Goal: Task Accomplishment & Management: Use online tool/utility

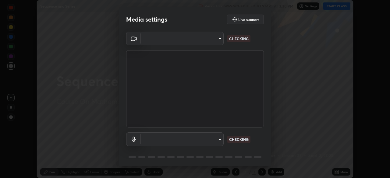
scroll to position [178, 390]
type input "39caa65dc23426385aa383ad0d0a4b68c28ae26f4a71cd21c25f84911154f6e3"
type input "communications"
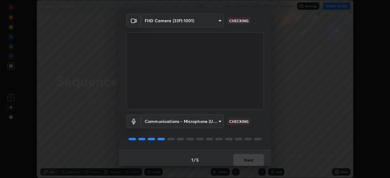
scroll to position [22, 0]
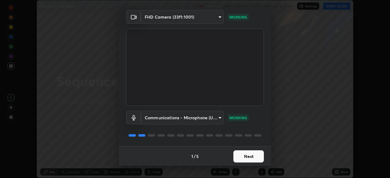
click at [243, 157] on button "Next" at bounding box center [248, 157] width 30 height 12
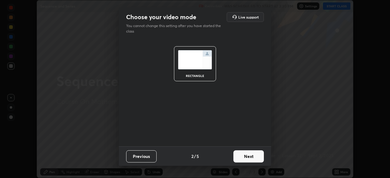
scroll to position [0, 0]
click at [244, 156] on button "Next" at bounding box center [248, 157] width 30 height 12
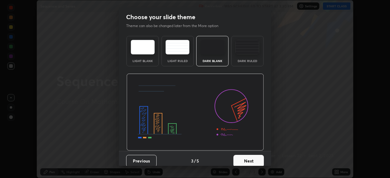
click at [246, 158] on button "Next" at bounding box center [248, 161] width 30 height 12
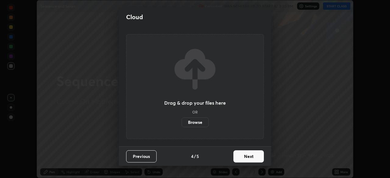
click at [249, 160] on button "Next" at bounding box center [248, 157] width 30 height 12
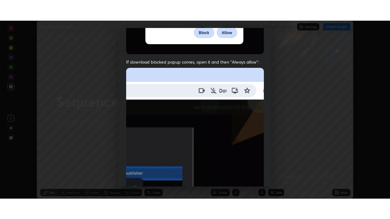
scroll to position [146, 0]
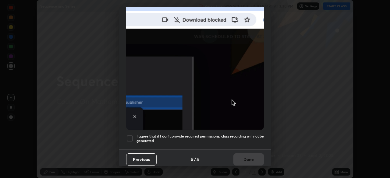
click at [129, 135] on div at bounding box center [129, 138] width 7 height 7
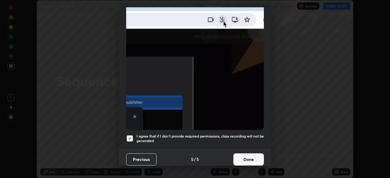
click at [239, 156] on button "Done" at bounding box center [248, 160] width 30 height 12
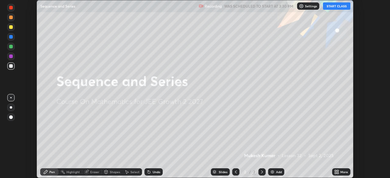
click at [332, 6] on button "START CLASS" at bounding box center [336, 5] width 27 height 7
click at [344, 172] on div "More" at bounding box center [344, 172] width 8 height 3
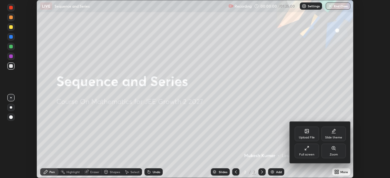
click at [302, 150] on div "Full screen" at bounding box center [307, 151] width 24 height 15
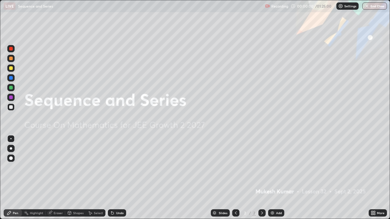
scroll to position [219, 390]
click at [272, 178] on div "Add" at bounding box center [276, 213] width 16 height 7
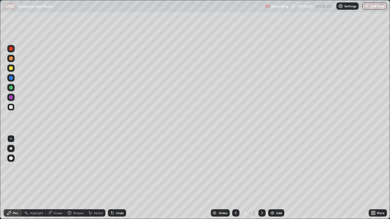
click at [11, 48] on div at bounding box center [11, 49] width 4 height 4
click at [10, 87] on div at bounding box center [11, 88] width 4 height 4
click at [13, 108] on div at bounding box center [10, 107] width 7 height 7
click at [57, 178] on div "Eraser" at bounding box center [58, 213] width 9 height 3
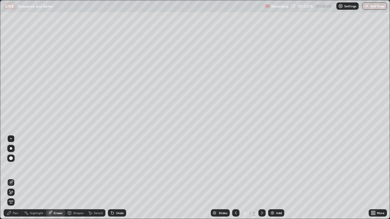
click at [16, 178] on div "Pen" at bounding box center [15, 213] width 5 height 3
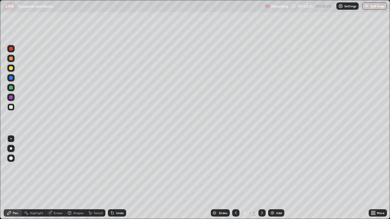
click at [115, 178] on div "Undo" at bounding box center [117, 213] width 18 height 7
click at [119, 178] on div "Undo" at bounding box center [120, 213] width 8 height 3
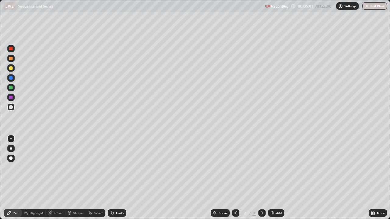
click at [119, 178] on div "Undo" at bounding box center [120, 213] width 8 height 3
click at [11, 107] on div at bounding box center [11, 107] width 4 height 4
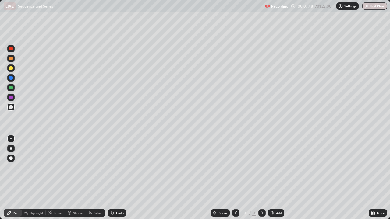
click at [11, 108] on div at bounding box center [11, 107] width 4 height 4
click at [11, 106] on div at bounding box center [11, 107] width 4 height 4
click at [274, 178] on img at bounding box center [272, 213] width 5 height 5
click at [118, 178] on div "Undo" at bounding box center [120, 213] width 8 height 3
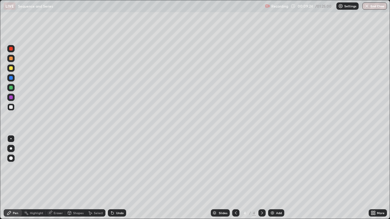
click at [119, 178] on div "Undo" at bounding box center [120, 213] width 8 height 3
click at [11, 70] on div at bounding box center [11, 68] width 4 height 4
click at [11, 107] on div at bounding box center [11, 107] width 4 height 4
click at [11, 88] on div at bounding box center [11, 88] width 4 height 4
click at [11, 107] on div at bounding box center [11, 107] width 4 height 4
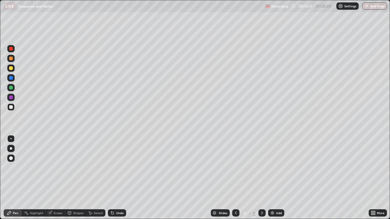
click at [279, 178] on div "Add" at bounding box center [279, 213] width 6 height 3
click at [12, 68] on div at bounding box center [11, 68] width 4 height 4
click at [11, 107] on div at bounding box center [11, 107] width 4 height 4
click at [116, 178] on div "Undo" at bounding box center [120, 213] width 8 height 3
click at [10, 87] on div at bounding box center [11, 88] width 4 height 4
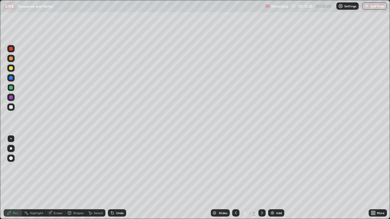
click at [235, 178] on icon at bounding box center [235, 213] width 5 height 5
click at [262, 178] on icon at bounding box center [262, 213] width 5 height 5
click at [119, 178] on div "Undo" at bounding box center [120, 213] width 8 height 3
click at [117, 178] on div "Undo" at bounding box center [120, 213] width 8 height 3
click at [12, 107] on div at bounding box center [11, 107] width 4 height 4
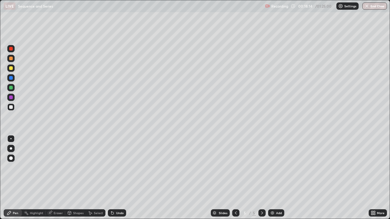
click at [13, 88] on div at bounding box center [10, 87] width 7 height 7
click at [262, 178] on icon at bounding box center [262, 213] width 2 height 3
click at [262, 178] on icon at bounding box center [262, 213] width 5 height 5
click at [273, 178] on img at bounding box center [272, 213] width 5 height 5
click at [12, 69] on div at bounding box center [11, 68] width 4 height 4
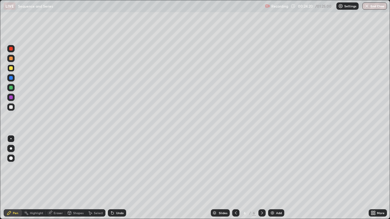
click at [10, 107] on div at bounding box center [11, 107] width 4 height 4
click at [117, 178] on div "Undo" at bounding box center [120, 213] width 8 height 3
click at [119, 178] on div "Undo" at bounding box center [120, 213] width 8 height 3
click at [12, 88] on div at bounding box center [11, 88] width 4 height 4
click at [12, 108] on div at bounding box center [11, 107] width 4 height 4
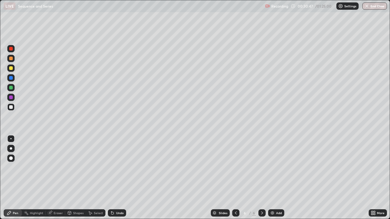
click at [117, 178] on div "Undo" at bounding box center [120, 213] width 8 height 3
click at [119, 178] on div "Undo" at bounding box center [120, 213] width 8 height 3
click at [10, 87] on div at bounding box center [11, 88] width 4 height 4
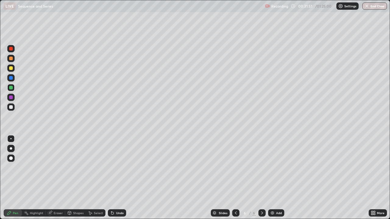
click at [261, 178] on icon at bounding box center [262, 213] width 5 height 5
click at [275, 178] on div "Add" at bounding box center [276, 213] width 16 height 7
click at [235, 178] on icon at bounding box center [236, 213] width 2 height 3
click at [263, 178] on div at bounding box center [261, 213] width 7 height 7
click at [235, 178] on icon at bounding box center [235, 213] width 5 height 5
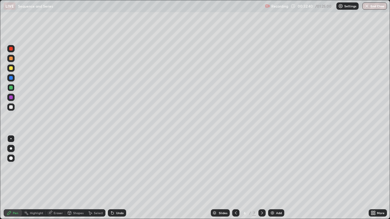
click at [261, 178] on icon at bounding box center [262, 213] width 5 height 5
click at [118, 178] on div "Undo" at bounding box center [120, 213] width 8 height 3
click at [235, 178] on icon at bounding box center [235, 213] width 5 height 5
click at [263, 178] on div at bounding box center [261, 213] width 7 height 7
click at [235, 178] on icon at bounding box center [235, 213] width 5 height 5
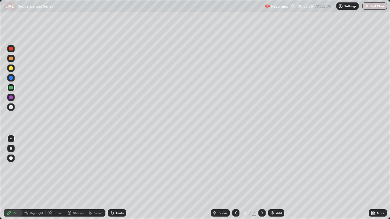
click at [261, 178] on icon at bounding box center [262, 213] width 2 height 3
click at [11, 108] on div at bounding box center [11, 107] width 4 height 4
click at [116, 178] on div "Undo" at bounding box center [120, 213] width 8 height 3
click at [235, 178] on icon at bounding box center [235, 213] width 5 height 5
click at [262, 178] on icon at bounding box center [262, 213] width 5 height 5
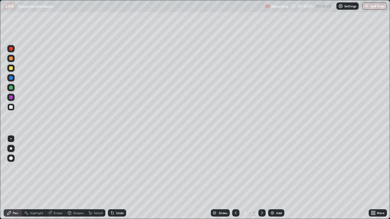
click at [276, 178] on div "Add" at bounding box center [279, 213] width 6 height 3
click at [11, 67] on div at bounding box center [11, 68] width 4 height 4
click at [12, 108] on div at bounding box center [11, 107] width 4 height 4
click at [235, 178] on icon at bounding box center [235, 213] width 5 height 5
click at [262, 178] on icon at bounding box center [262, 213] width 5 height 5
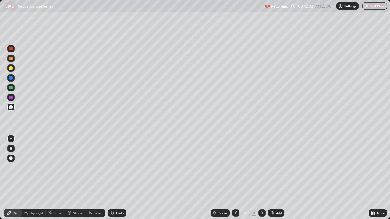
click at [235, 178] on icon at bounding box center [235, 213] width 5 height 5
click at [262, 178] on icon at bounding box center [262, 213] width 5 height 5
click at [119, 178] on div "Undo" at bounding box center [120, 213] width 8 height 3
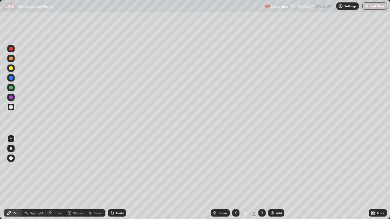
click at [119, 178] on div "Undo" at bounding box center [120, 213] width 8 height 3
click at [118, 178] on div "Undo" at bounding box center [120, 213] width 8 height 3
click at [235, 178] on icon at bounding box center [235, 213] width 5 height 5
click at [262, 178] on icon at bounding box center [262, 213] width 5 height 5
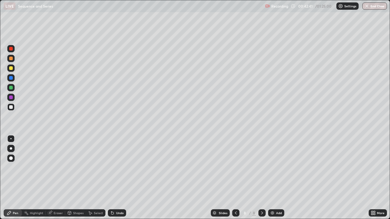
click at [117, 178] on div "Undo" at bounding box center [120, 213] width 8 height 3
click at [118, 178] on div "Undo" at bounding box center [120, 213] width 8 height 3
click at [59, 178] on div "Eraser" at bounding box center [58, 213] width 9 height 3
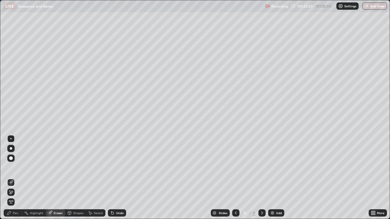
click at [16, 178] on div "Pen" at bounding box center [15, 213] width 5 height 3
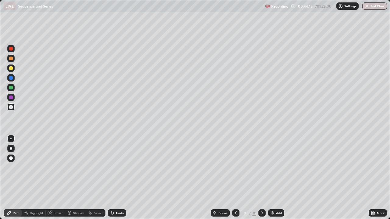
click at [235, 178] on icon at bounding box center [235, 213] width 5 height 5
click at [262, 178] on icon at bounding box center [262, 213] width 5 height 5
click at [235, 178] on icon at bounding box center [236, 213] width 2 height 3
click at [261, 178] on icon at bounding box center [262, 213] width 5 height 5
click at [119, 178] on div "Undo" at bounding box center [120, 213] width 8 height 3
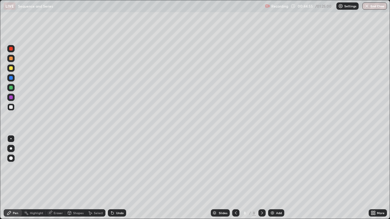
click at [119, 178] on div "Undo" at bounding box center [120, 213] width 8 height 3
click at [261, 178] on icon at bounding box center [262, 213] width 2 height 3
click at [272, 178] on img at bounding box center [272, 213] width 5 height 5
click at [119, 178] on div "Undo" at bounding box center [120, 213] width 8 height 3
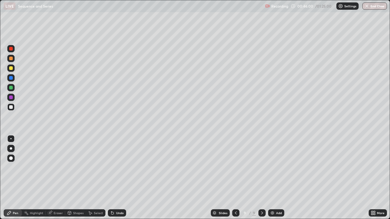
click at [119, 178] on div "Undo" at bounding box center [120, 213] width 8 height 3
click at [120, 178] on div "Undo" at bounding box center [120, 213] width 8 height 3
click at [122, 178] on div "Undo" at bounding box center [117, 213] width 18 height 7
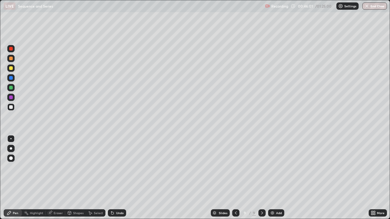
click at [122, 178] on div "Undo" at bounding box center [117, 213] width 18 height 7
click at [123, 178] on div "Undo" at bounding box center [117, 213] width 18 height 7
click at [236, 178] on icon at bounding box center [235, 213] width 5 height 5
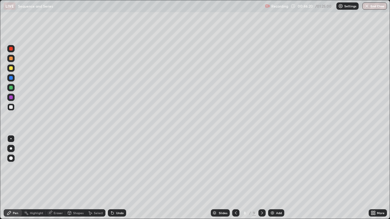
click at [233, 178] on icon at bounding box center [235, 213] width 5 height 5
click at [262, 178] on icon at bounding box center [262, 213] width 5 height 5
click at [11, 107] on div at bounding box center [11, 107] width 4 height 4
click at [58, 178] on div "Eraser" at bounding box center [58, 213] width 9 height 3
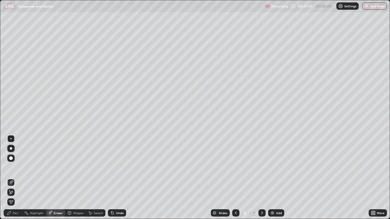
click at [17, 178] on div "Pen" at bounding box center [15, 213] width 5 height 3
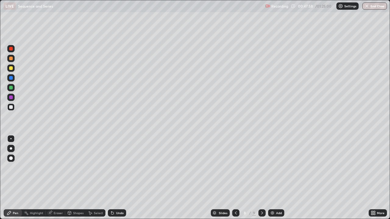
click at [12, 107] on div at bounding box center [11, 107] width 4 height 4
click at [59, 178] on div "Eraser" at bounding box center [58, 213] width 9 height 3
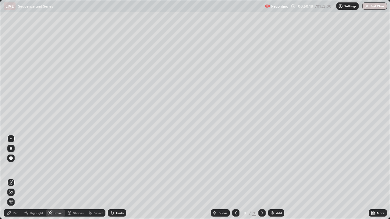
click at [16, 178] on div "Pen" at bounding box center [15, 213] width 5 height 3
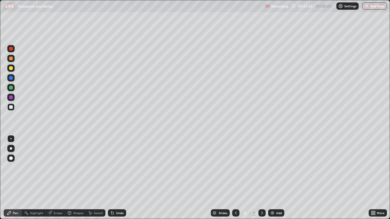
click at [262, 178] on icon at bounding box center [262, 213] width 2 height 3
click at [11, 88] on div at bounding box center [11, 88] width 4 height 4
click at [11, 106] on div at bounding box center [11, 107] width 4 height 4
click at [9, 107] on div at bounding box center [11, 107] width 4 height 4
click at [12, 88] on div at bounding box center [11, 88] width 4 height 4
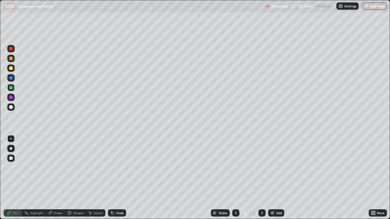
click at [276, 178] on div "Add" at bounding box center [279, 213] width 6 height 3
click at [12, 107] on div at bounding box center [11, 107] width 4 height 4
click at [12, 88] on div at bounding box center [11, 88] width 4 height 4
click at [12, 107] on div at bounding box center [11, 107] width 4 height 4
click at [60, 178] on div "Eraser" at bounding box center [58, 213] width 9 height 3
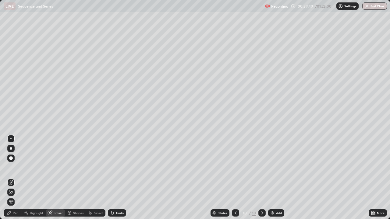
click at [16, 178] on div "Pen" at bounding box center [15, 213] width 5 height 3
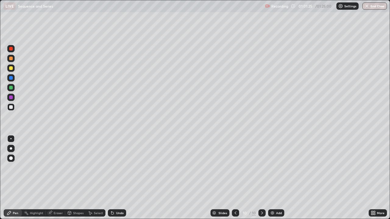
click at [276, 178] on div "Add" at bounding box center [279, 213] width 6 height 3
click at [235, 178] on icon at bounding box center [236, 213] width 2 height 3
click at [261, 178] on icon at bounding box center [262, 213] width 5 height 5
click at [235, 178] on icon at bounding box center [235, 213] width 5 height 5
click at [262, 178] on icon at bounding box center [262, 213] width 2 height 3
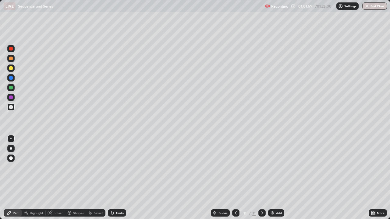
click at [58, 178] on div "Eraser" at bounding box center [58, 213] width 9 height 3
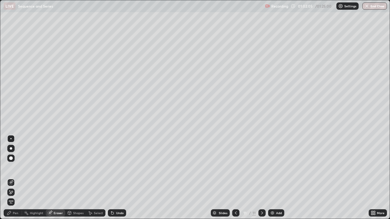
click at [16, 178] on div "Pen" at bounding box center [15, 213] width 5 height 3
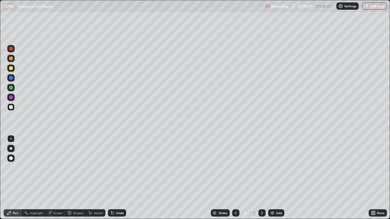
click at [235, 178] on icon at bounding box center [235, 213] width 5 height 5
click at [262, 178] on icon at bounding box center [262, 213] width 5 height 5
click at [235, 178] on icon at bounding box center [236, 213] width 2 height 3
click at [262, 178] on icon at bounding box center [262, 213] width 5 height 5
click at [234, 178] on icon at bounding box center [235, 213] width 5 height 5
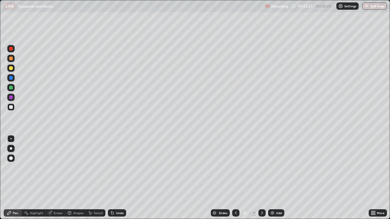
click at [262, 178] on icon at bounding box center [262, 213] width 5 height 5
click at [235, 178] on icon at bounding box center [236, 213] width 2 height 3
click at [264, 178] on div at bounding box center [261, 213] width 7 height 7
click at [235, 178] on icon at bounding box center [235, 213] width 5 height 5
click at [262, 178] on icon at bounding box center [262, 213] width 5 height 5
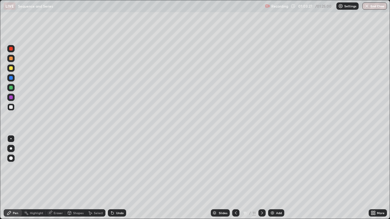
click at [11, 98] on div at bounding box center [11, 98] width 4 height 4
click at [113, 178] on icon at bounding box center [112, 213] width 5 height 5
click at [235, 178] on icon at bounding box center [235, 213] width 5 height 5
click at [12, 108] on div at bounding box center [11, 107] width 4 height 4
click at [262, 178] on icon at bounding box center [262, 213] width 5 height 5
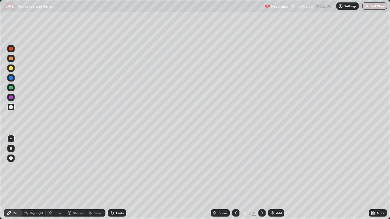
click at [234, 178] on icon at bounding box center [235, 213] width 5 height 5
click at [261, 178] on icon at bounding box center [262, 213] width 5 height 5
click at [275, 178] on div "Add" at bounding box center [276, 213] width 16 height 7
click at [235, 178] on icon at bounding box center [235, 213] width 5 height 5
click at [262, 178] on icon at bounding box center [262, 213] width 5 height 5
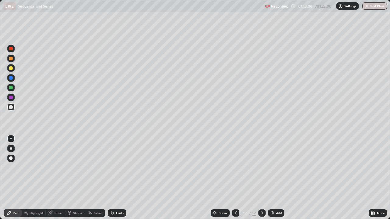
click at [119, 178] on div "Undo" at bounding box center [117, 213] width 18 height 7
click at [119, 178] on div "Undo" at bounding box center [120, 213] width 8 height 3
click at [118, 178] on div "Undo" at bounding box center [120, 213] width 8 height 3
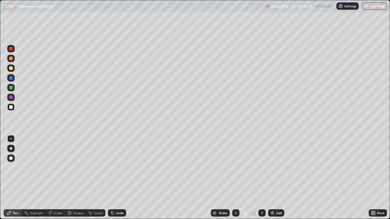
click at [118, 178] on div "Undo" at bounding box center [120, 213] width 8 height 3
click at [117, 178] on div "Undo" at bounding box center [117, 213] width 18 height 7
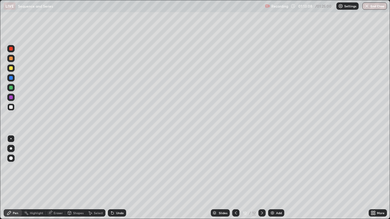
click at [117, 178] on div "Undo" at bounding box center [117, 213] width 18 height 7
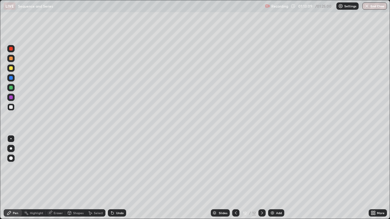
click at [117, 178] on div "Undo" at bounding box center [117, 213] width 18 height 7
click at [118, 178] on div "Undo" at bounding box center [120, 213] width 8 height 3
click at [235, 178] on icon at bounding box center [235, 213] width 5 height 5
click at [262, 178] on icon at bounding box center [262, 213] width 2 height 3
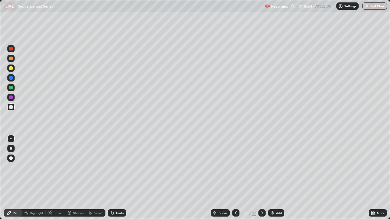
click at [261, 178] on icon at bounding box center [262, 213] width 2 height 3
click at [235, 178] on icon at bounding box center [235, 213] width 5 height 5
click at [262, 178] on icon at bounding box center [262, 213] width 2 height 3
click at [378, 7] on button "End Class" at bounding box center [374, 5] width 25 height 7
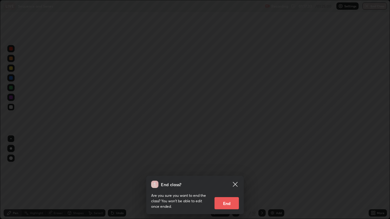
click at [228, 178] on button "End" at bounding box center [227, 204] width 24 height 12
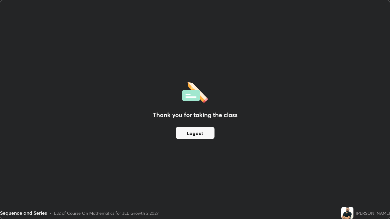
click at [201, 132] on button "Logout" at bounding box center [195, 133] width 39 height 12
